Goal: Information Seeking & Learning: Compare options

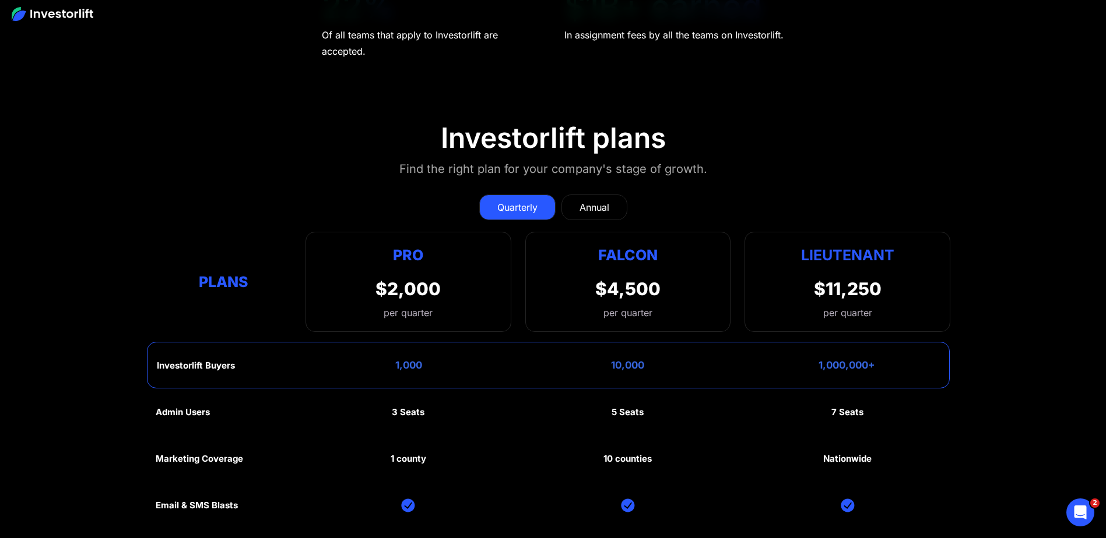
scroll to position [5886, 0]
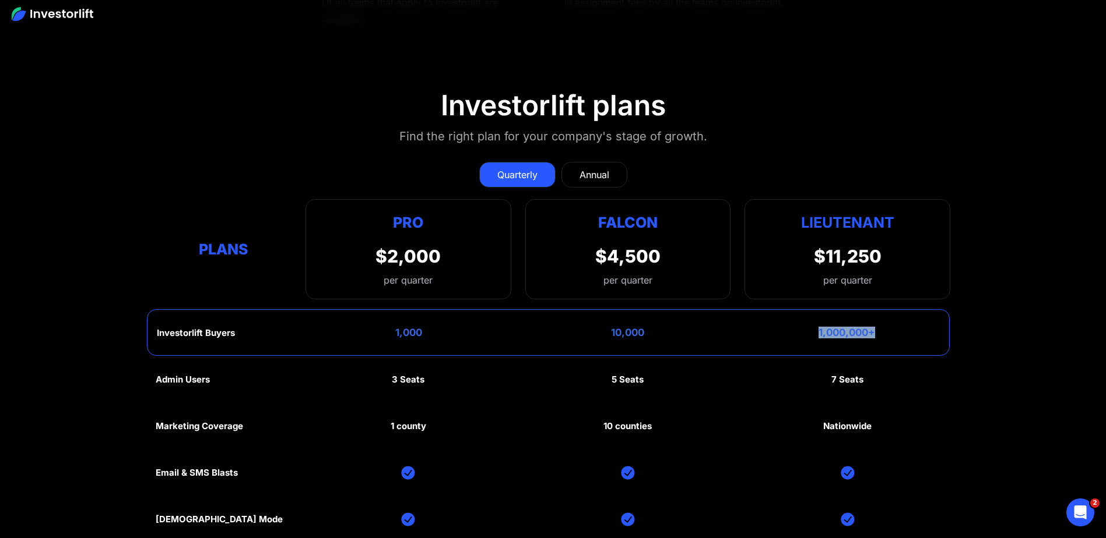
drag, startPoint x: 808, startPoint y: 331, endPoint x: 881, endPoint y: 329, distance: 72.3
click at [881, 329] on div "Investorlift Buyers 1,000 10,000 1,000,000+" at bounding box center [548, 332] width 802 height 47
drag, startPoint x: 788, startPoint y: 238, endPoint x: 810, endPoint y: 233, distance: 22.1
click at [810, 233] on div "Lieutenant $11,250 per quarter" at bounding box center [847, 249] width 206 height 100
click at [578, 170] on link "Annual" at bounding box center [594, 175] width 66 height 26
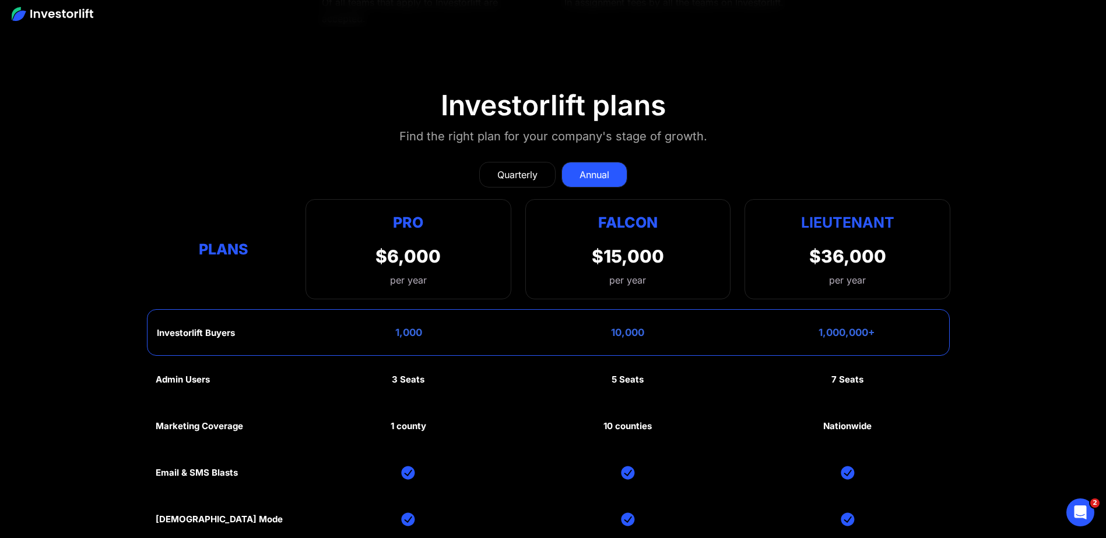
click at [515, 191] on div "Quarterly Annual Plans Pro $2,000 per quarter Pro Falcon Ltnt. Users 3 10 Unltd…" at bounding box center [553, 224] width 794 height 149
click at [523, 185] on link "Quarterly" at bounding box center [517, 175] width 76 height 26
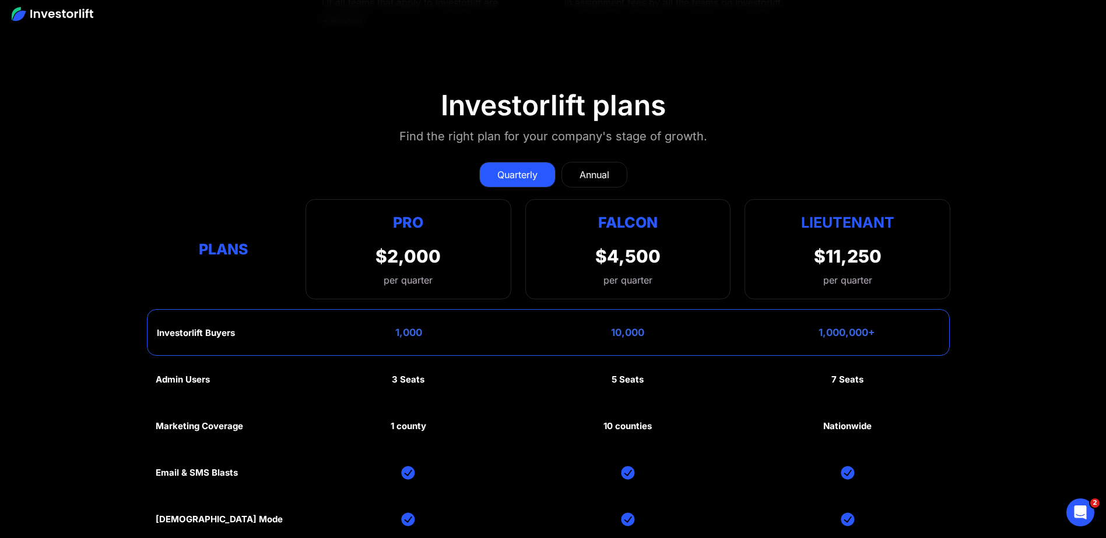
click at [599, 177] on div "Annual" at bounding box center [594, 175] width 30 height 14
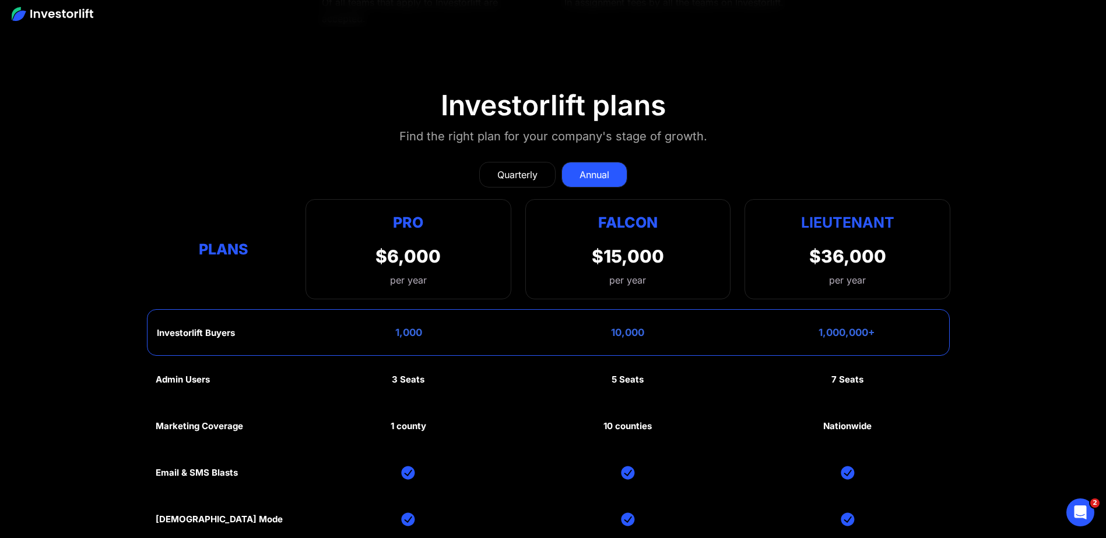
click at [525, 168] on div "Quarterly" at bounding box center [517, 175] width 40 height 14
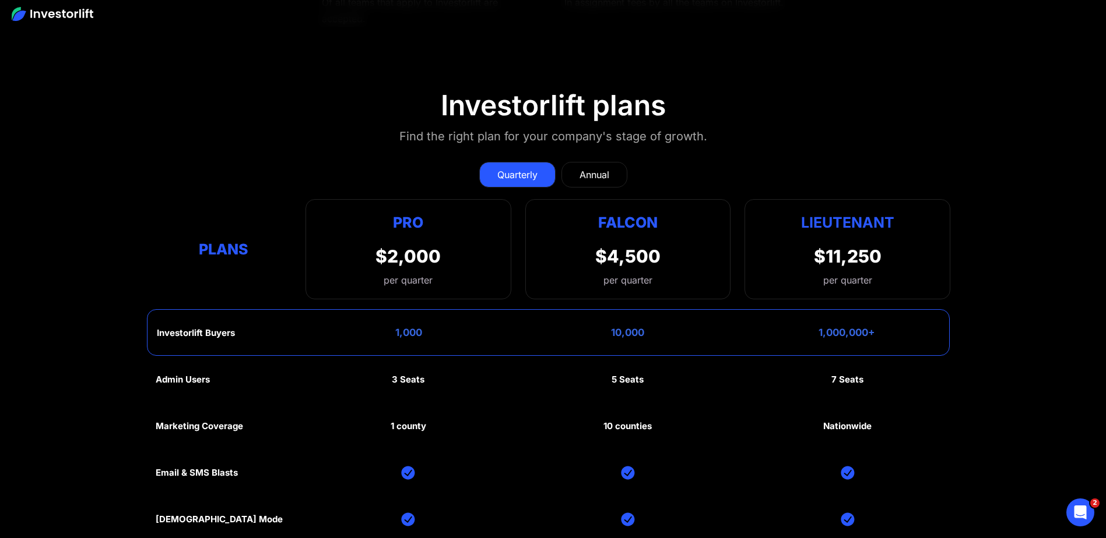
click at [580, 181] on link "Annual" at bounding box center [594, 175] width 66 height 26
